Goal: Information Seeking & Learning: Stay updated

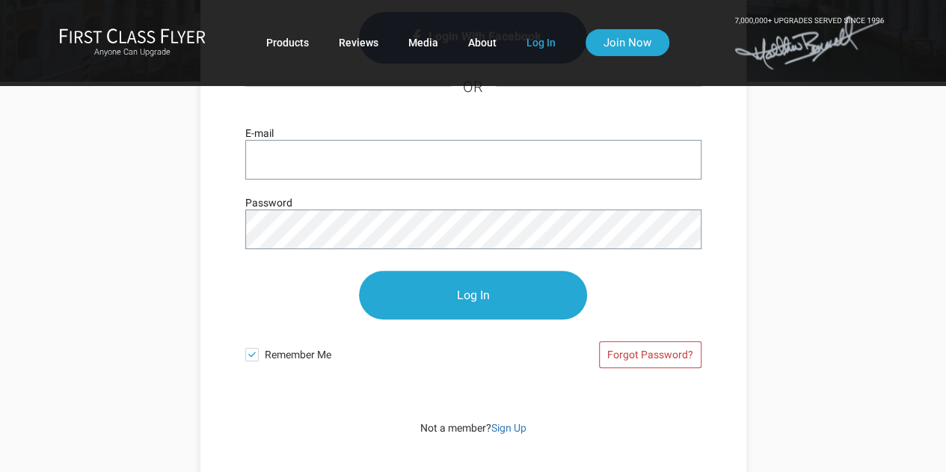
scroll to position [194, 0]
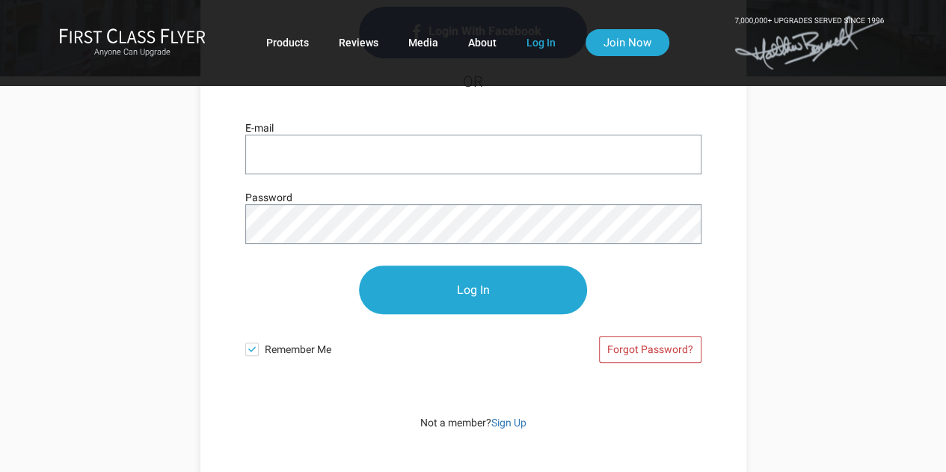
type input "huels@darwinmgmt.com"
click at [359, 266] on input "Log In" at bounding box center [473, 290] width 228 height 49
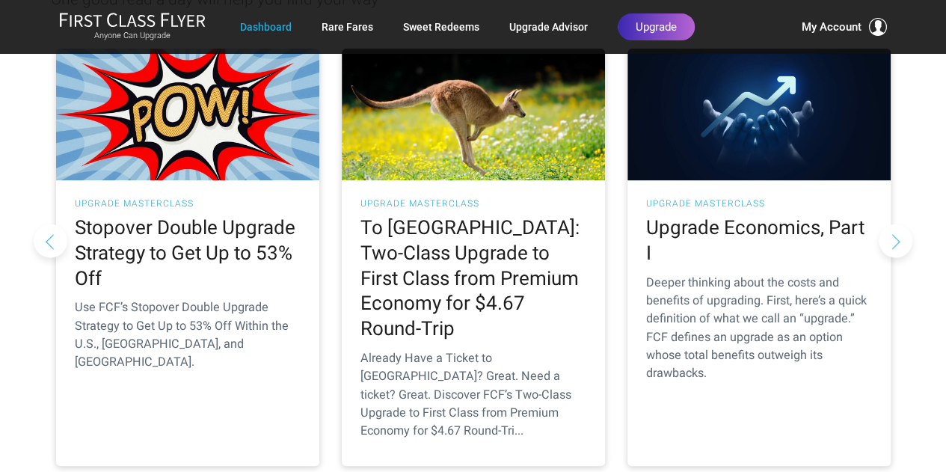
scroll to position [242, 0]
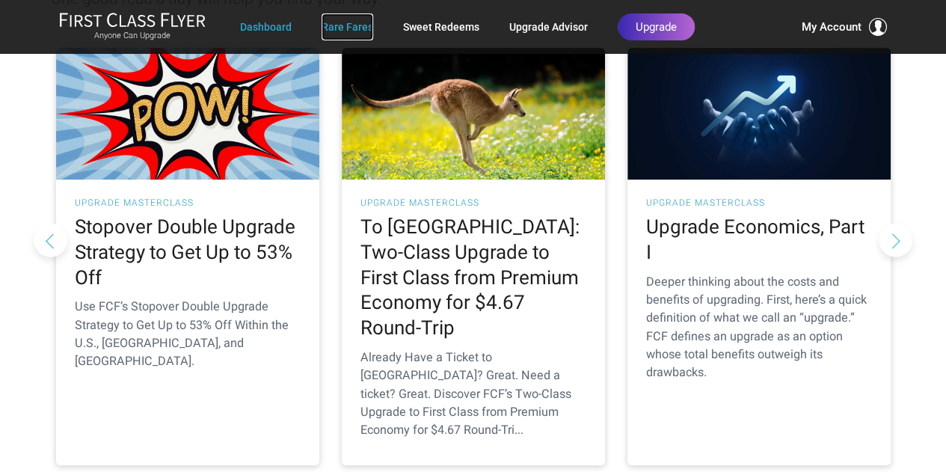
click at [324, 30] on link "Rare Fares" at bounding box center [348, 26] width 52 height 27
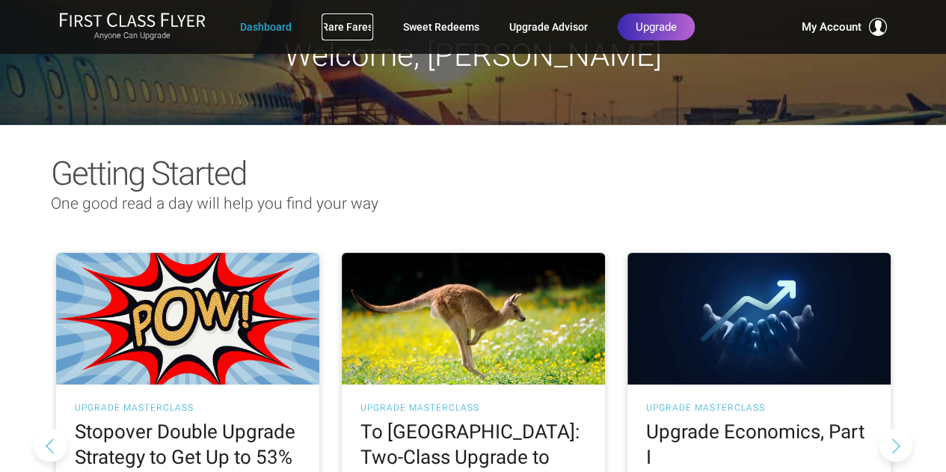
scroll to position [0, 0]
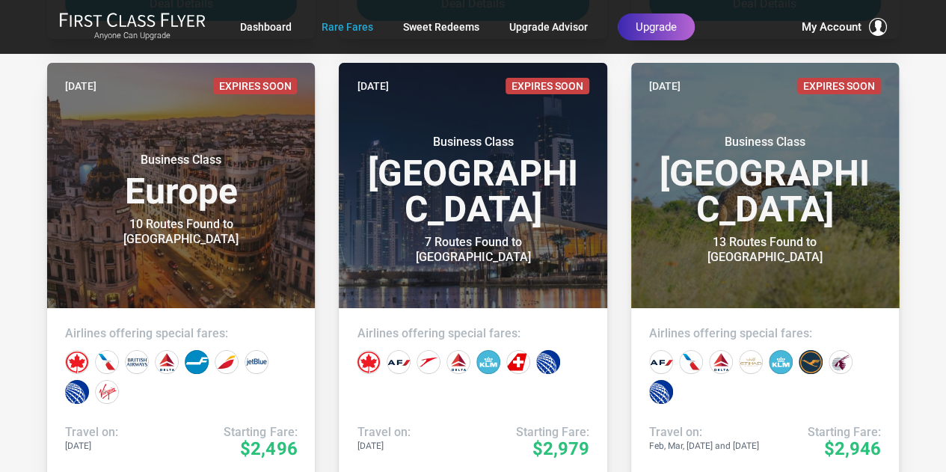
scroll to position [3197, 0]
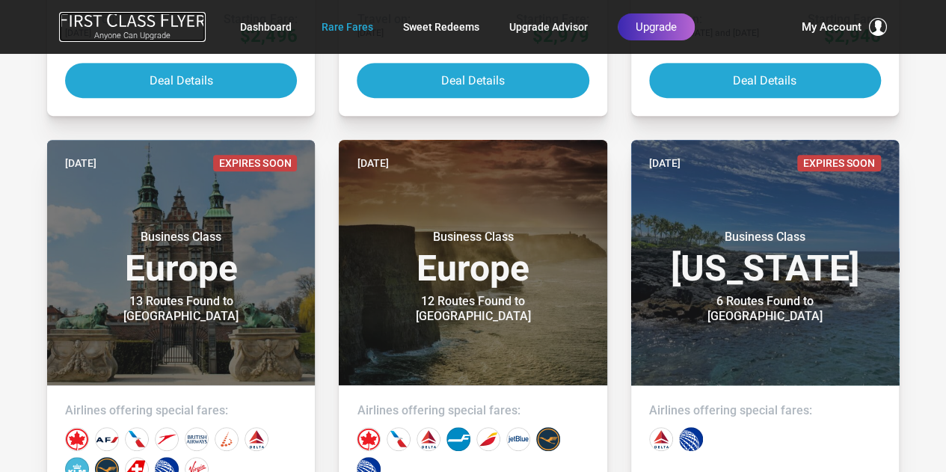
drag, startPoint x: 165, startPoint y: 7, endPoint x: 174, endPoint y: -38, distance: 45.8
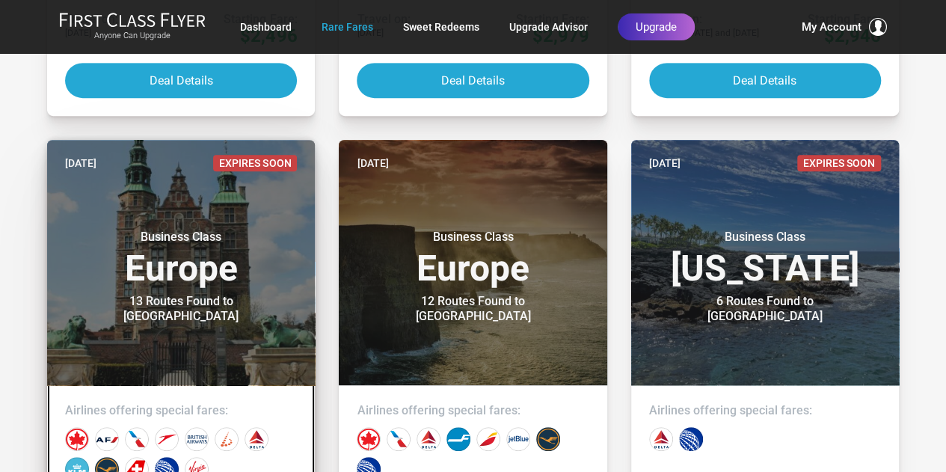
drag, startPoint x: 174, startPoint y: -38, endPoint x: 189, endPoint y: 203, distance: 241.4
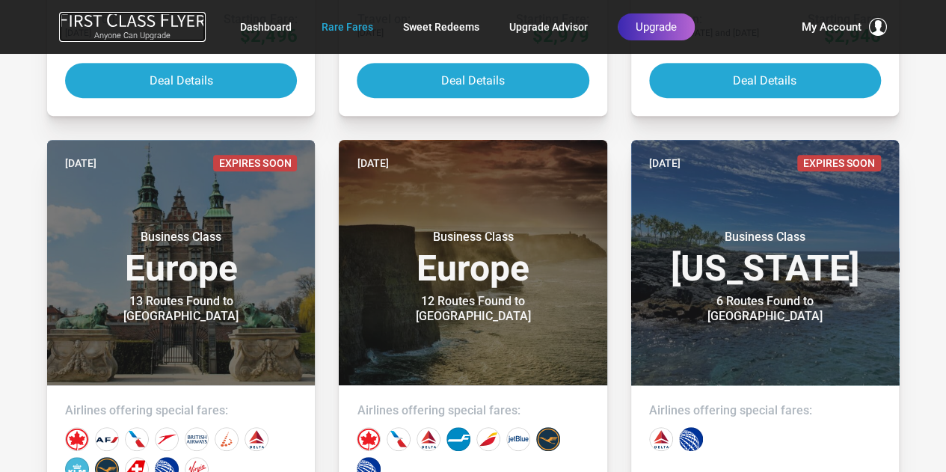
drag, startPoint x: 189, startPoint y: 203, endPoint x: 266, endPoint y: -82, distance: 294.7
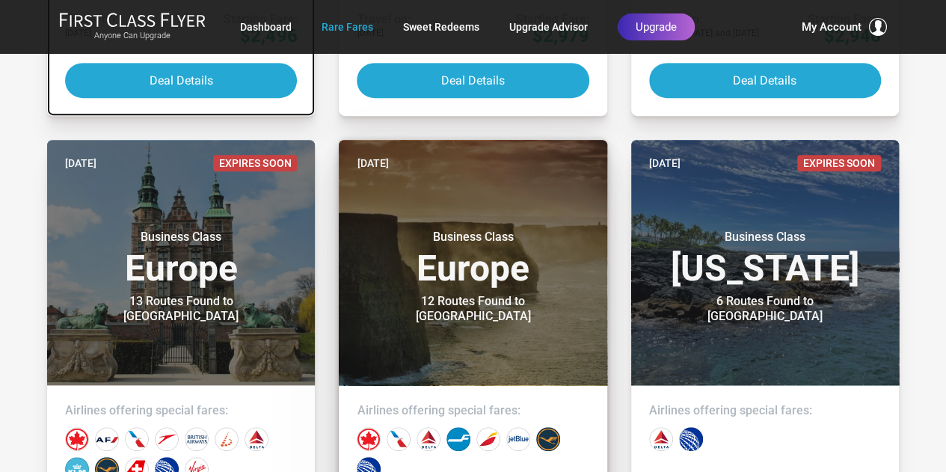
drag, startPoint x: 266, startPoint y: -82, endPoint x: 355, endPoint y: 186, distance: 282.0
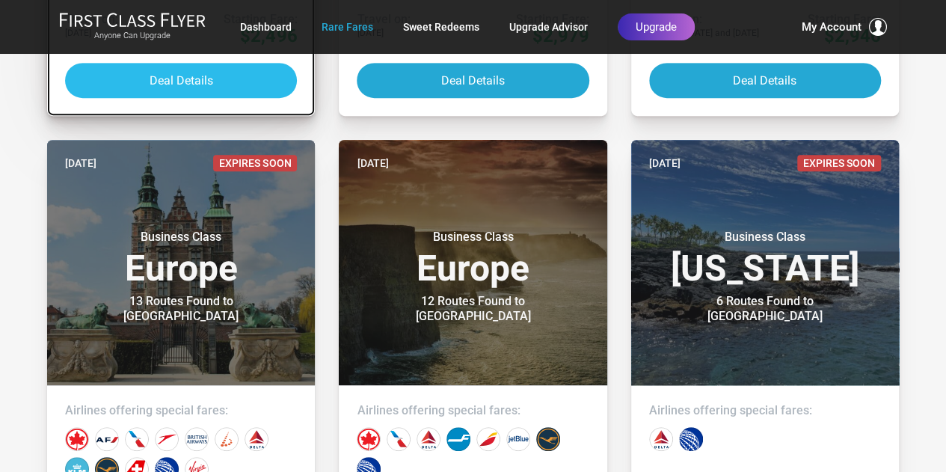
drag, startPoint x: 268, startPoint y: 138, endPoint x: 136, endPoint y: 71, distance: 147.9
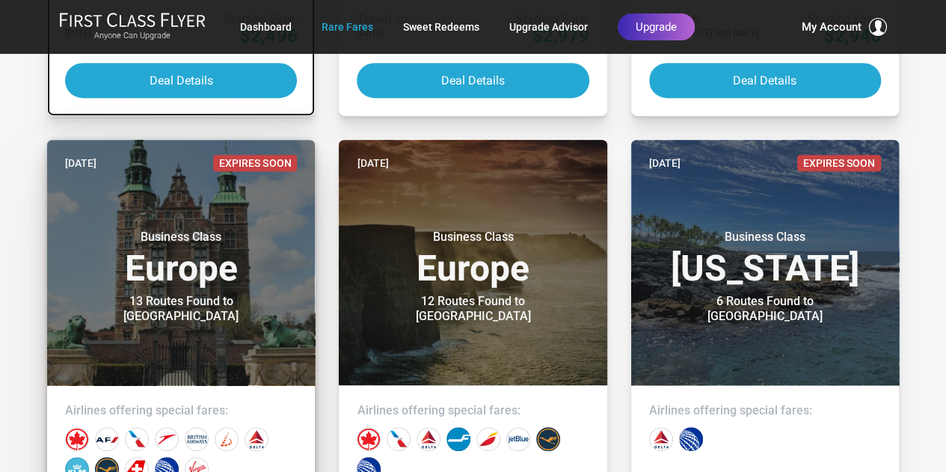
drag, startPoint x: 136, startPoint y: 71, endPoint x: 140, endPoint y: 189, distance: 118.3
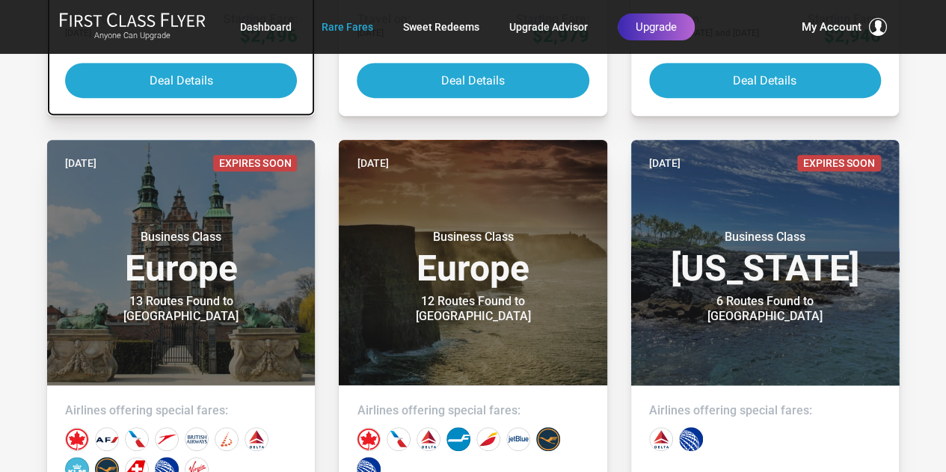
scroll to position [4297, 0]
